Goal: Information Seeking & Learning: Learn about a topic

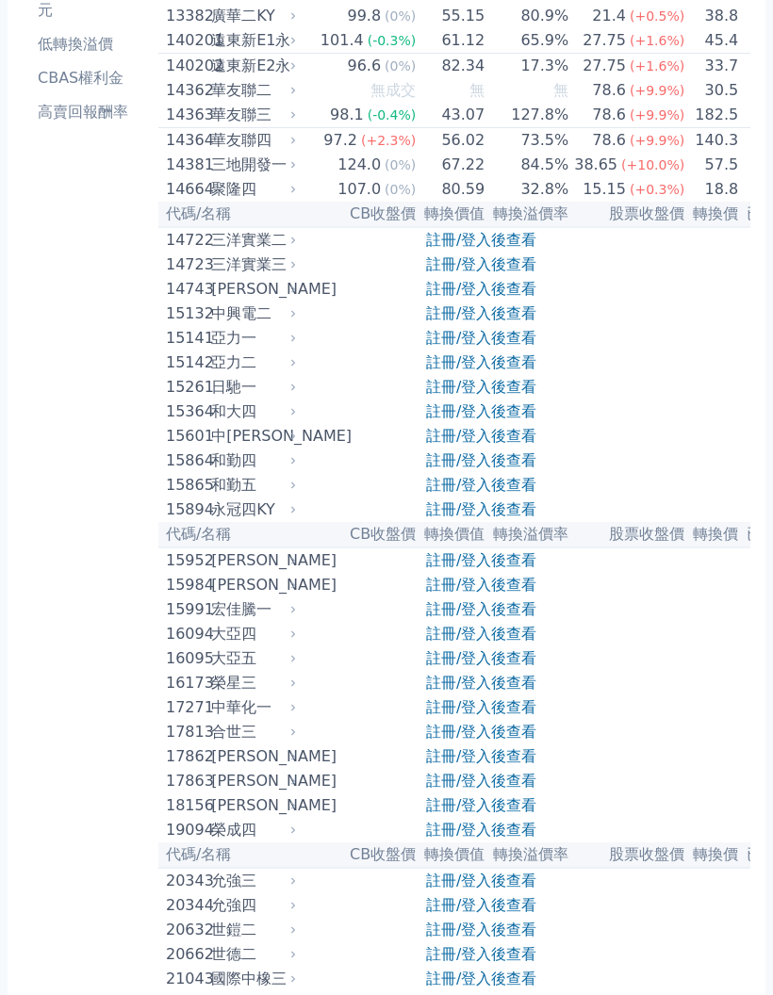
scroll to position [280, 0]
click at [495, 445] on link "註冊/登入後查看" at bounding box center [481, 436] width 110 height 18
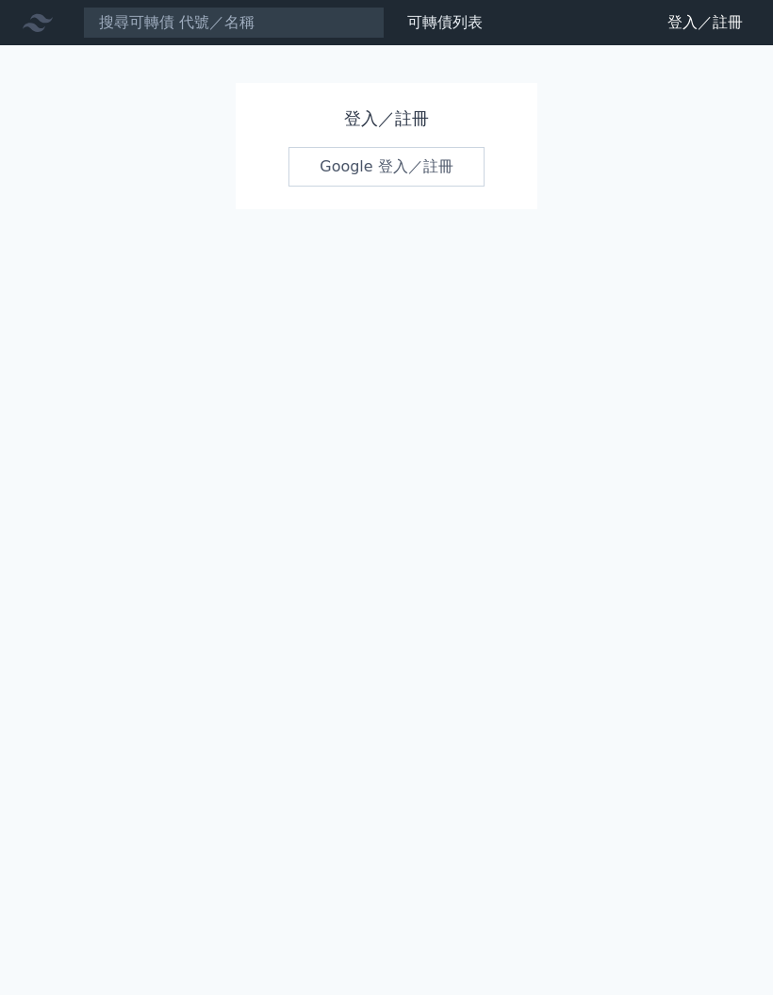
click at [395, 173] on link "Google 登入／註冊" at bounding box center [386, 167] width 196 height 40
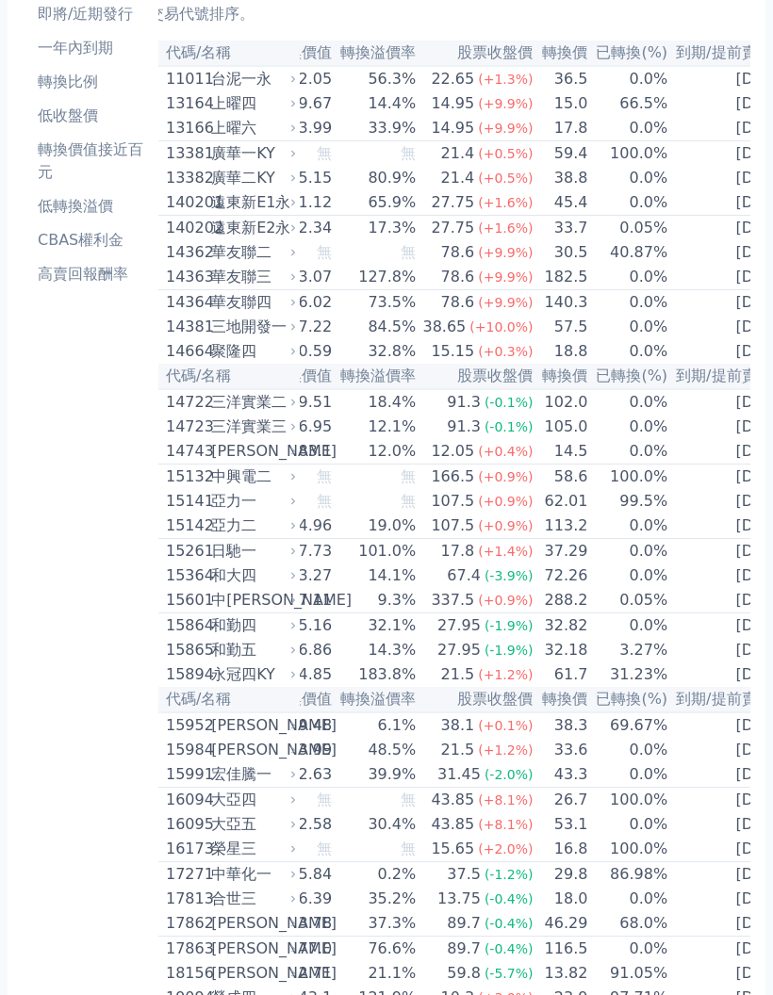
scroll to position [0, 151]
click at [685, 614] on td "[DATE]" at bounding box center [732, 601] width 125 height 25
click at [673, 614] on td "[DATE]" at bounding box center [732, 601] width 125 height 25
click at [677, 614] on td "[DATE]" at bounding box center [732, 601] width 125 height 25
click at [708, 614] on td "[DATE]" at bounding box center [732, 601] width 125 height 25
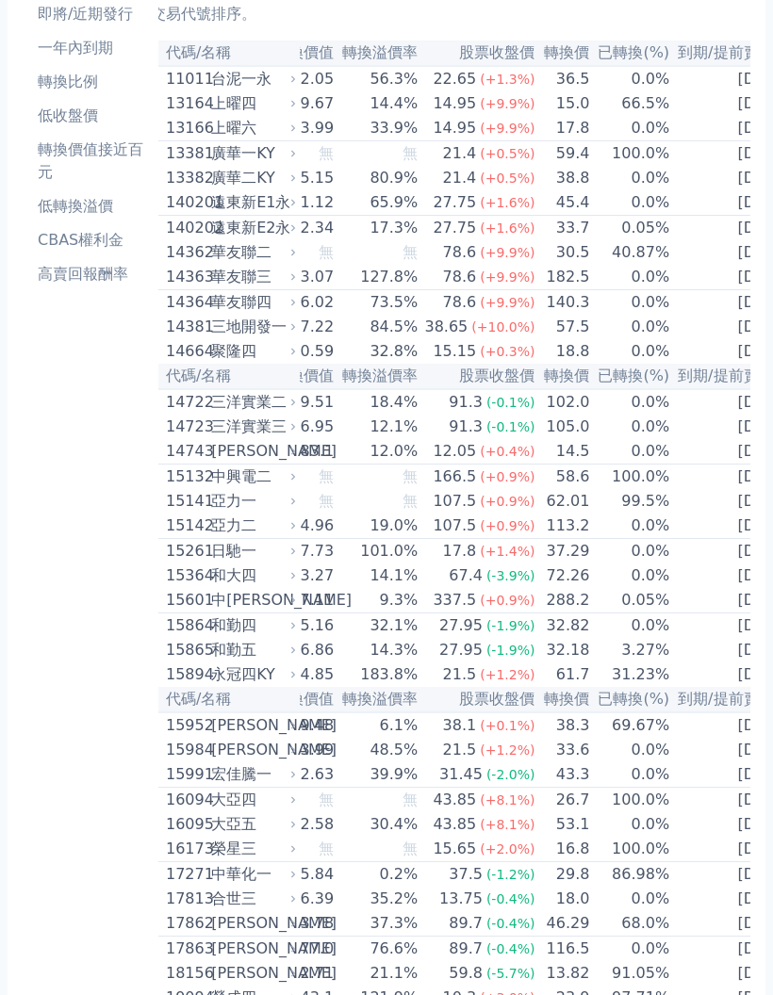
click at [670, 614] on td "[DATE]" at bounding box center [732, 601] width 125 height 25
click at [711, 614] on td "[DATE]" at bounding box center [732, 601] width 125 height 25
click at [732, 614] on td "[DATE]" at bounding box center [732, 601] width 125 height 25
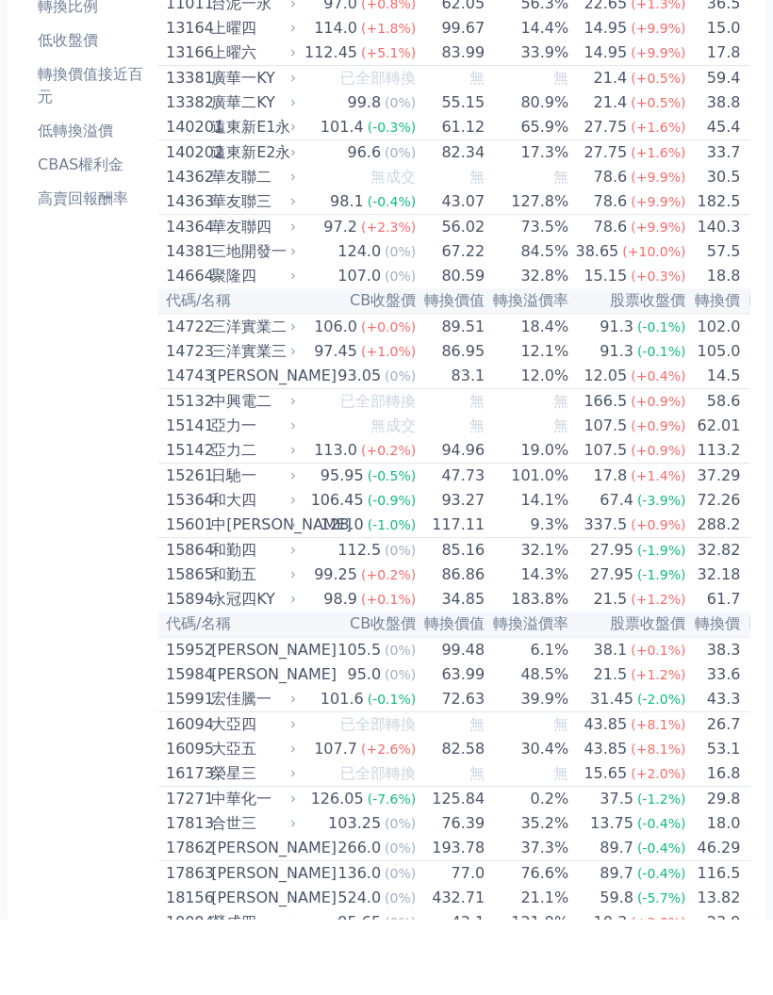
scroll to position [0, 0]
click at [581, 589] on div "337.5" at bounding box center [604, 600] width 51 height 23
click at [588, 589] on div "337.5" at bounding box center [604, 600] width 51 height 23
click at [596, 589] on div "337.5" at bounding box center [604, 600] width 51 height 23
click at [741, 946] on td "0.0%" at bounding box center [781, 949] width 80 height 25
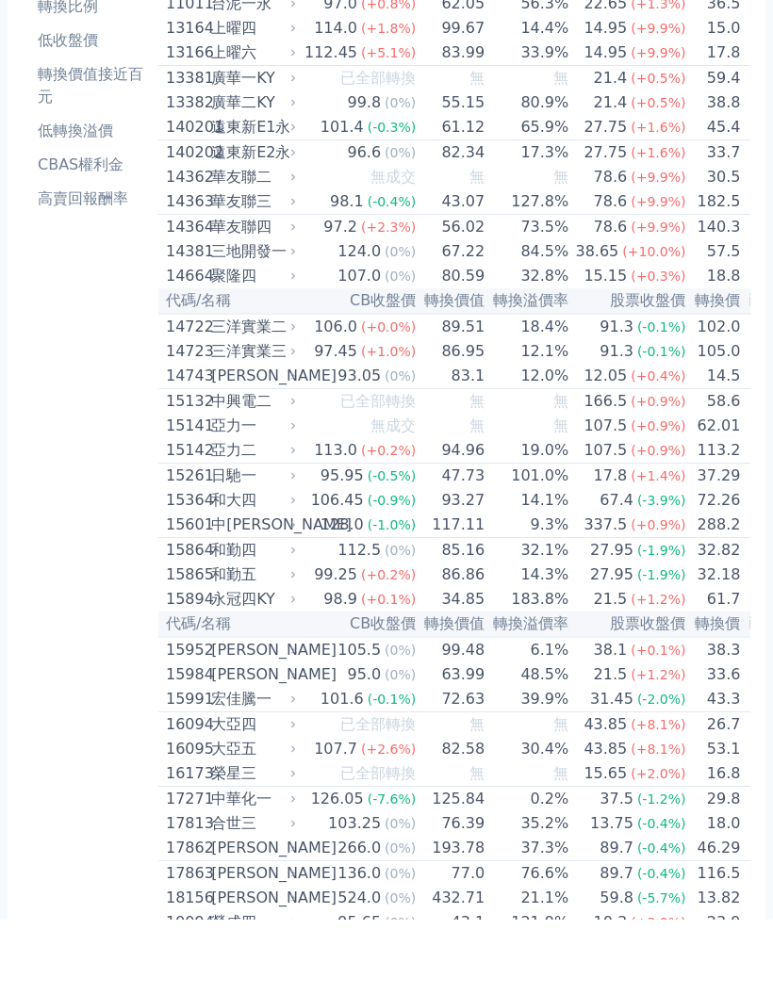
click at [741, 953] on td "0.0%" at bounding box center [781, 949] width 80 height 25
click at [741, 937] on td "0.0%" at bounding box center [781, 949] width 80 height 25
click at [741, 943] on td "0.0%" at bounding box center [781, 949] width 80 height 25
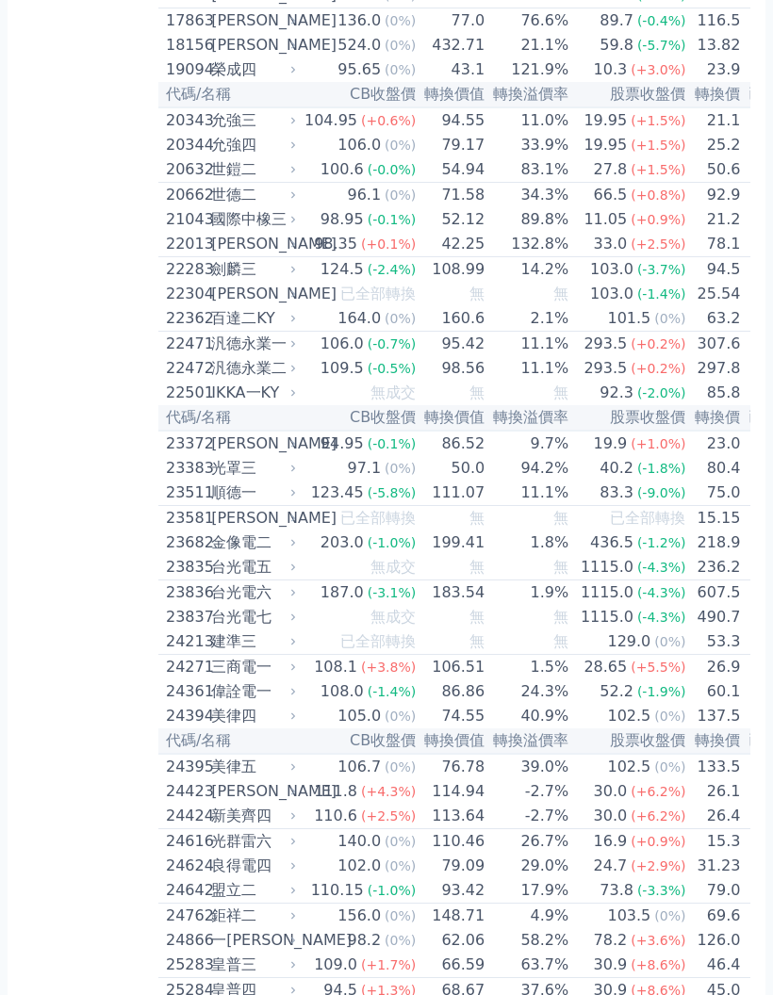
scroll to position [1261, 0]
